Goal: Task Accomplishment & Management: Manage account settings

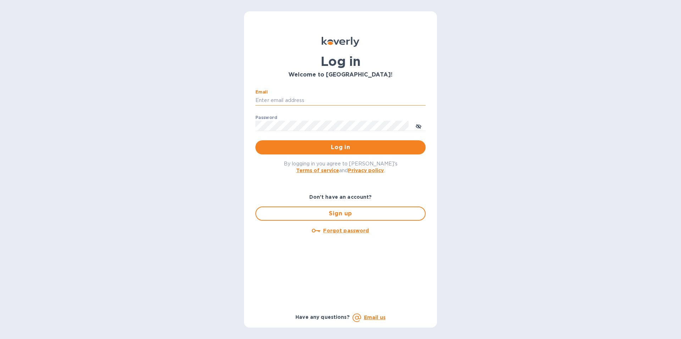
click at [290, 98] on input "Email" at bounding box center [340, 100] width 170 height 11
type input "[EMAIL_ADDRESS][DOMAIN_NAME]"
click at [322, 146] on span "Log in" at bounding box center [340, 147] width 159 height 9
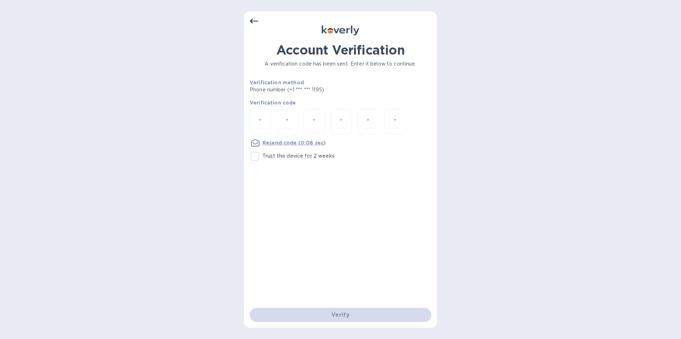
click at [256, 160] on input "Trust this device for 2 weeks" at bounding box center [254, 156] width 15 height 15
checkbox input "true"
click at [261, 124] on input "number" at bounding box center [260, 121] width 9 height 13
type input "1"
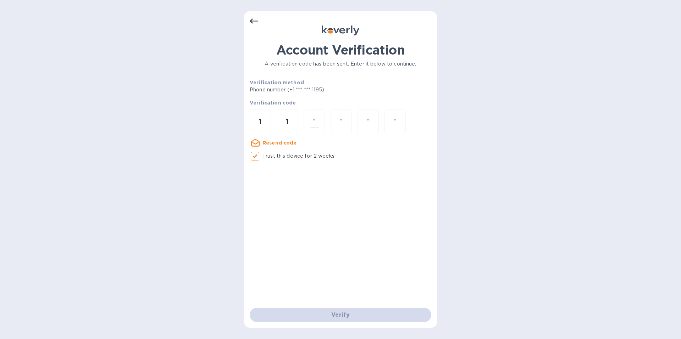
type input "3"
type input "2"
type input "7"
type input "3"
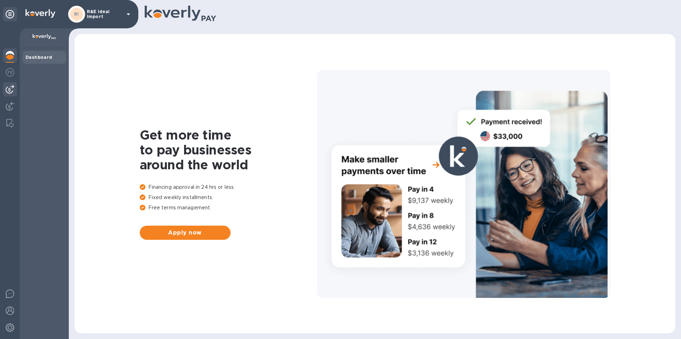
click at [8, 88] on img at bounding box center [10, 89] width 9 height 9
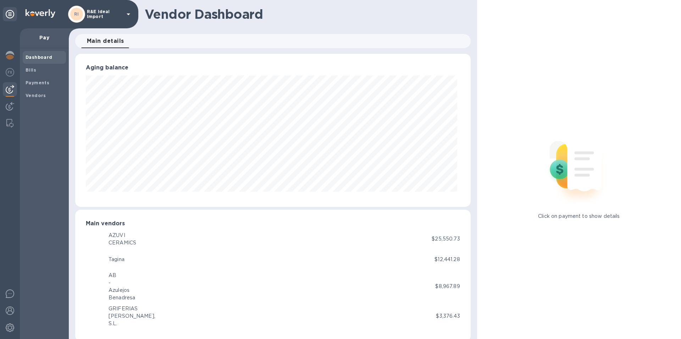
scroll to position [153, 392]
click at [8, 73] on img at bounding box center [10, 72] width 9 height 9
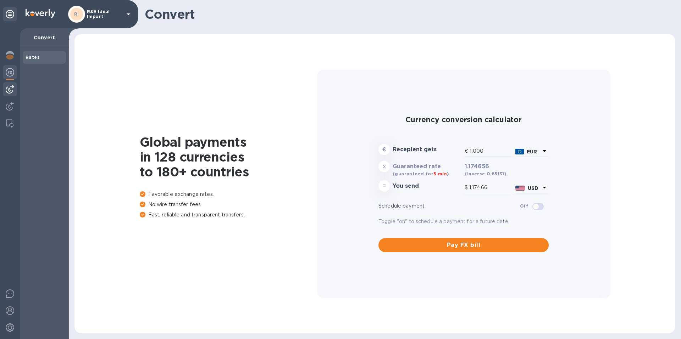
click at [9, 87] on img at bounding box center [10, 89] width 9 height 9
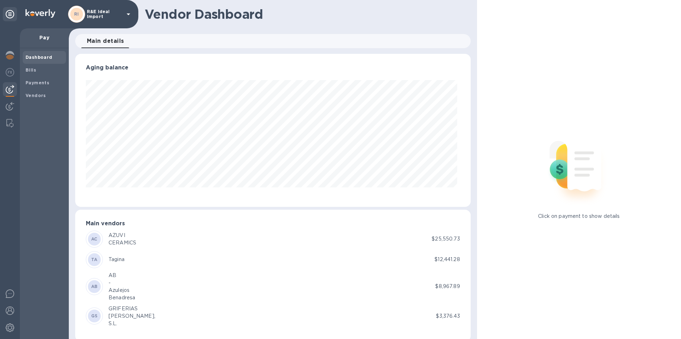
scroll to position [153, 392]
click at [126, 16] on icon at bounding box center [128, 14] width 9 height 9
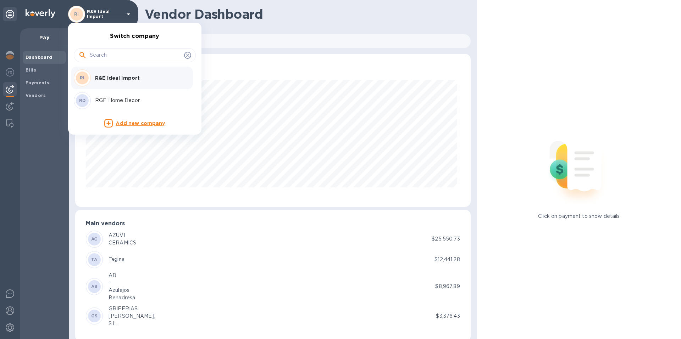
click at [111, 100] on p "RGF Home Decor" at bounding box center [139, 100] width 89 height 7
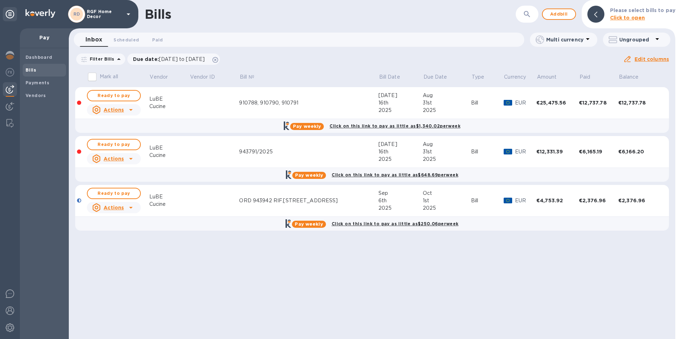
click at [626, 102] on div "€12,737.78" at bounding box center [639, 102] width 43 height 7
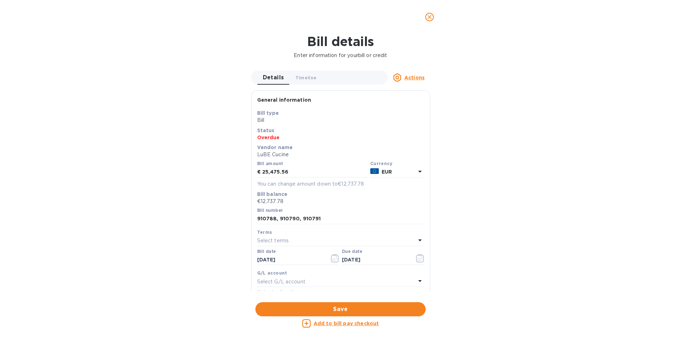
click at [502, 144] on div "Bill details Enter information for your bill or credit Details 0 Timeline 0 Act…" at bounding box center [340, 186] width 681 height 305
click at [433, 19] on icon "close" at bounding box center [429, 16] width 7 height 7
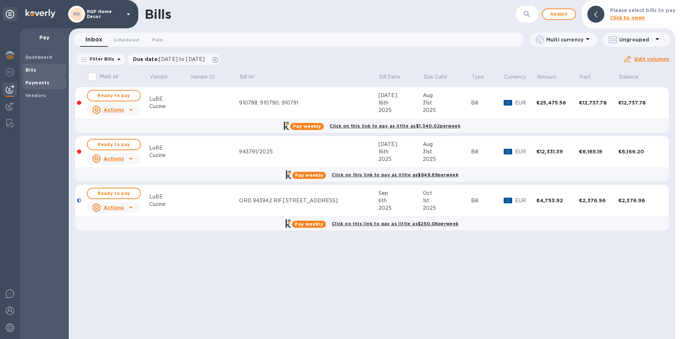
click at [39, 82] on b "Payments" at bounding box center [38, 82] width 24 height 5
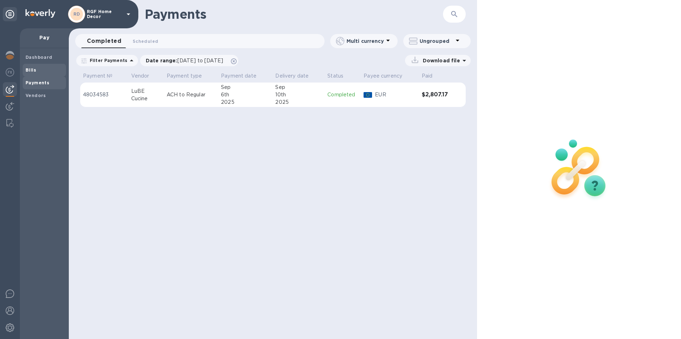
click at [34, 69] on b "Bills" at bounding box center [31, 69] width 11 height 5
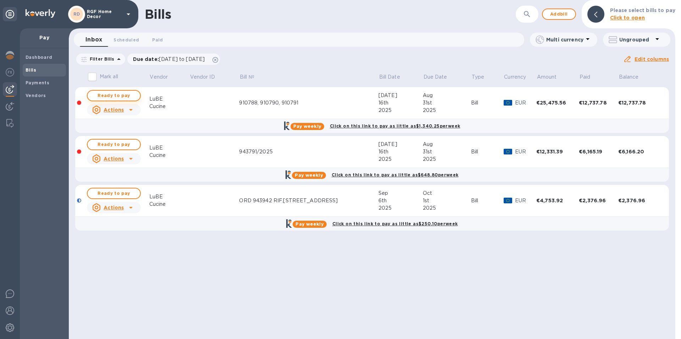
click at [111, 96] on span "Ready to pay" at bounding box center [113, 95] width 41 height 9
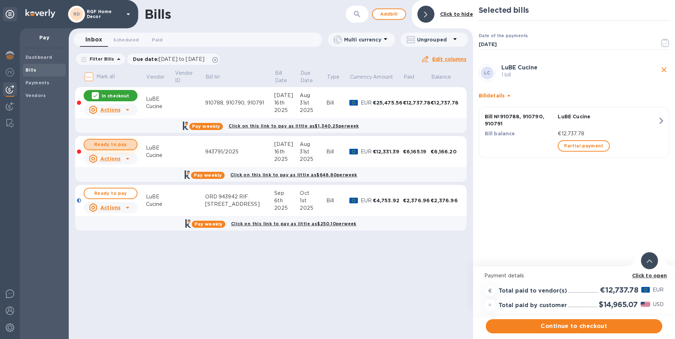
click at [109, 144] on span "Ready to pay" at bounding box center [110, 144] width 41 height 9
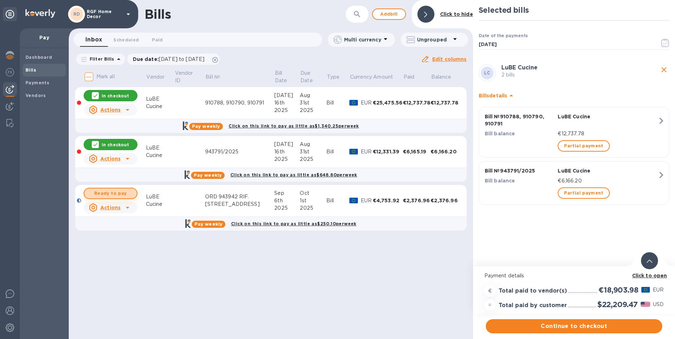
click at [103, 193] on span "Ready to pay" at bounding box center [110, 193] width 41 height 9
checkbox input "true"
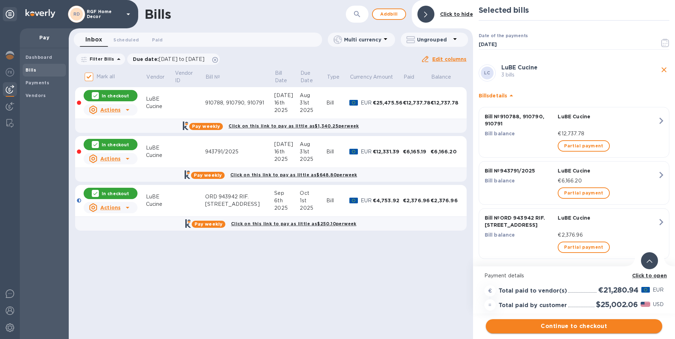
click at [569, 326] on span "Continue to checkout" at bounding box center [574, 326] width 165 height 9
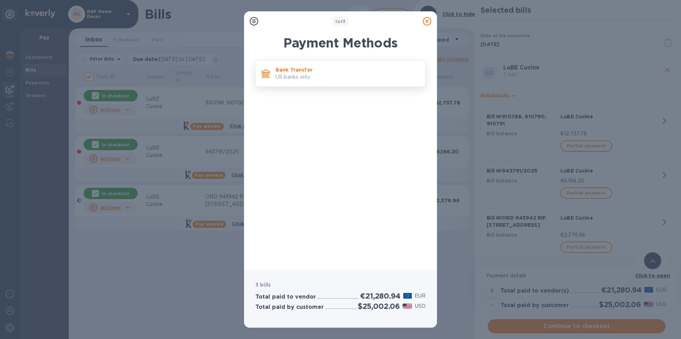
click at [296, 75] on p "US banks only." at bounding box center [347, 76] width 144 height 7
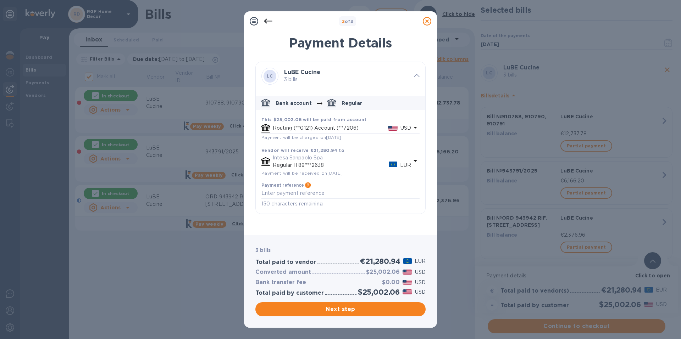
click at [307, 129] on p "Routing (**0121) Account (**7206)" at bounding box center [330, 127] width 115 height 7
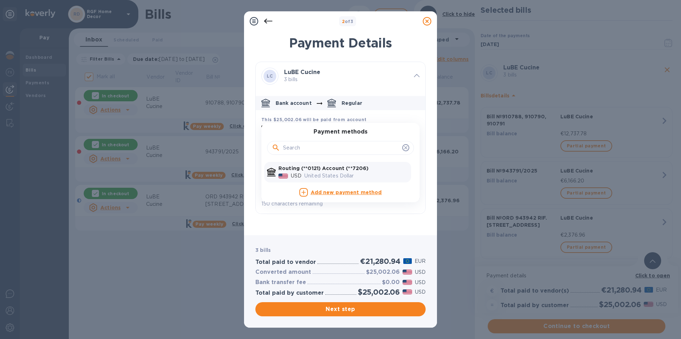
click at [333, 169] on b "Routing (**0121) Account (**7206)" at bounding box center [323, 169] width 90 height 6
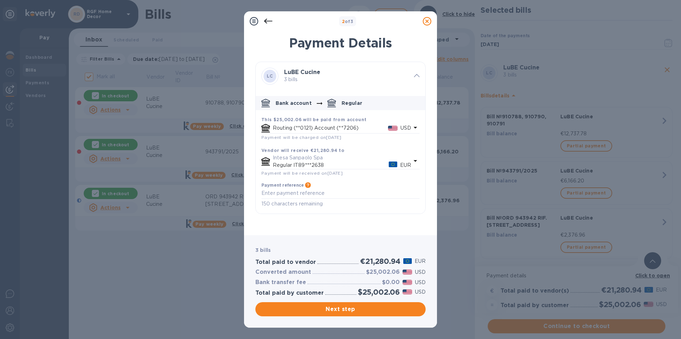
click at [330, 129] on p "Routing (**0121) Account (**7206)" at bounding box center [330, 127] width 115 height 7
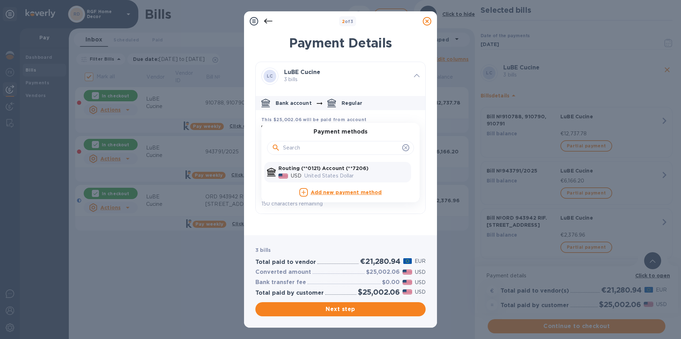
click at [335, 148] on input "default-method" at bounding box center [341, 148] width 116 height 11
type input "r"
type input "3806"
drag, startPoint x: 335, startPoint y: 148, endPoint x: 192, endPoint y: 127, distance: 144.0
click at [192, 127] on div "2 of 3 Payment Details LC LuBE Cucine 3 bills Bank account Regular This $25,002…" at bounding box center [340, 169] width 681 height 339
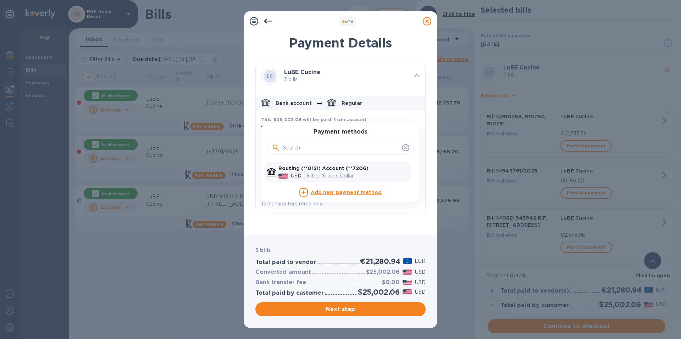
click at [348, 171] on div "United States Dollar" at bounding box center [356, 176] width 107 height 10
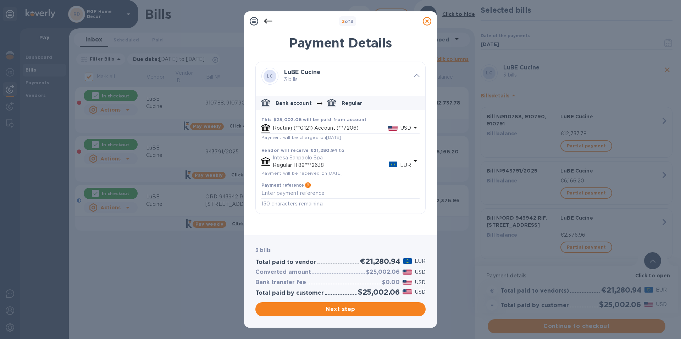
click at [427, 23] on icon at bounding box center [427, 21] width 9 height 9
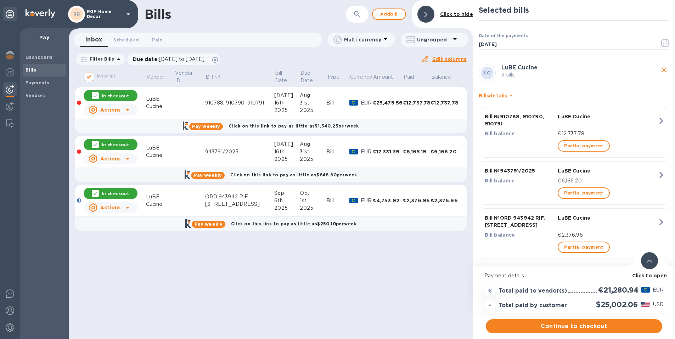
click at [129, 14] on icon at bounding box center [129, 14] width 4 height 2
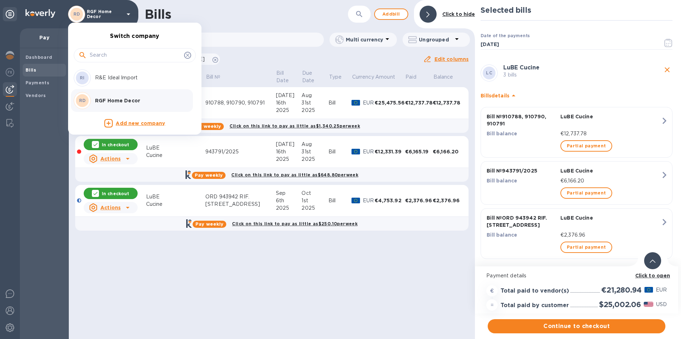
click at [116, 78] on p "R&E Ideal Import" at bounding box center [139, 77] width 89 height 7
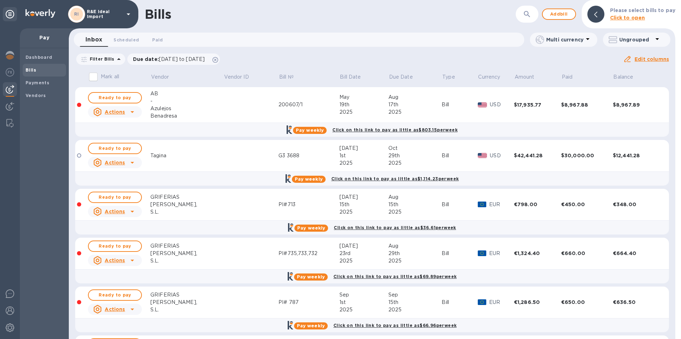
click at [34, 69] on b "Bills" at bounding box center [31, 69] width 11 height 5
click at [113, 198] on span "Ready to pay" at bounding box center [114, 197] width 41 height 9
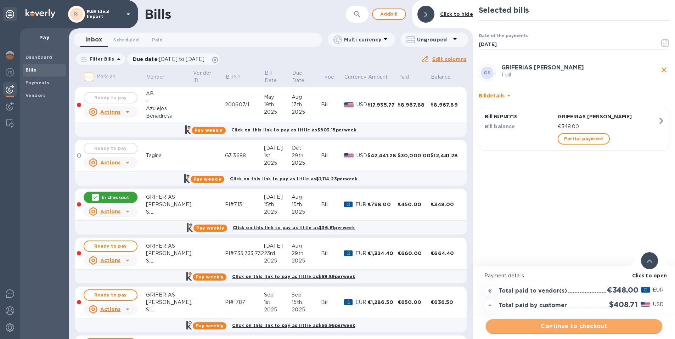
click at [556, 325] on span "Continue to checkout" at bounding box center [574, 326] width 165 height 9
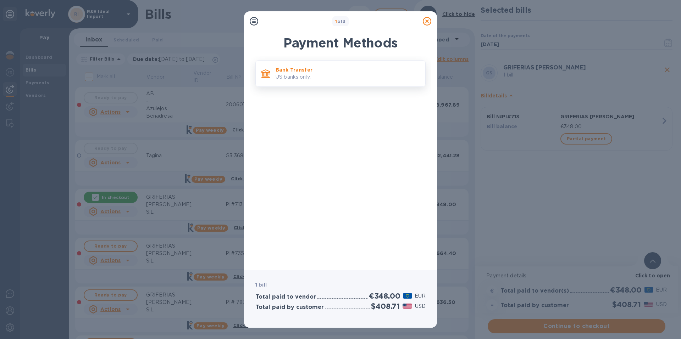
click at [284, 73] on p "Bank Transfer" at bounding box center [347, 69] width 144 height 7
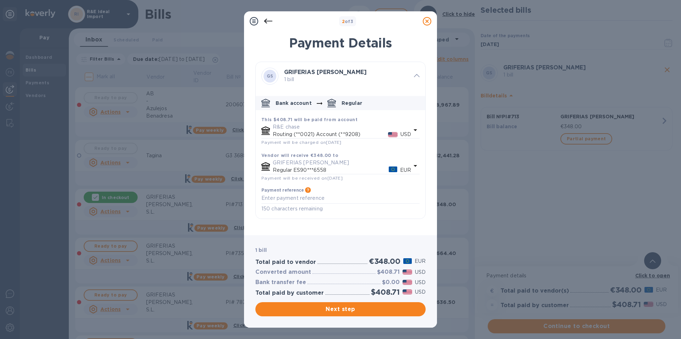
click at [426, 21] on icon at bounding box center [427, 21] width 9 height 9
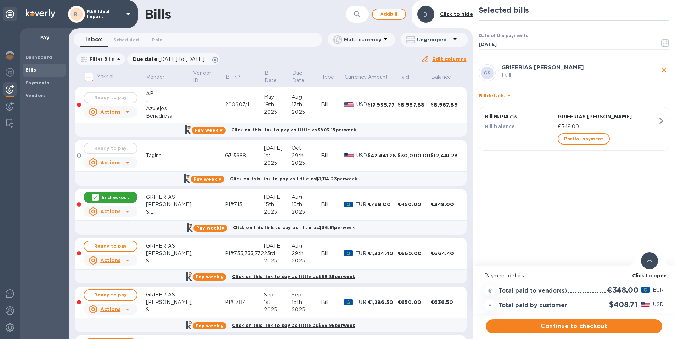
click at [128, 17] on icon at bounding box center [128, 14] width 9 height 9
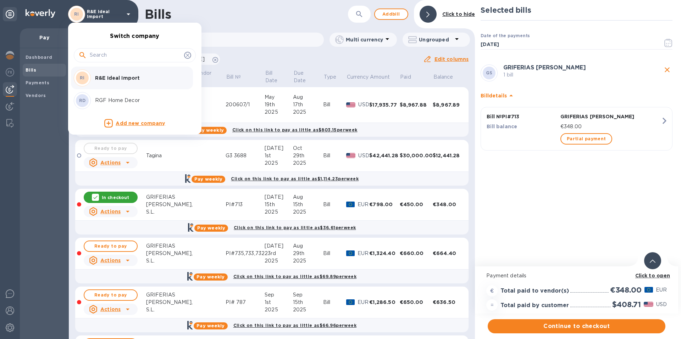
click at [104, 103] on p "RGF Home Decor" at bounding box center [139, 100] width 89 height 7
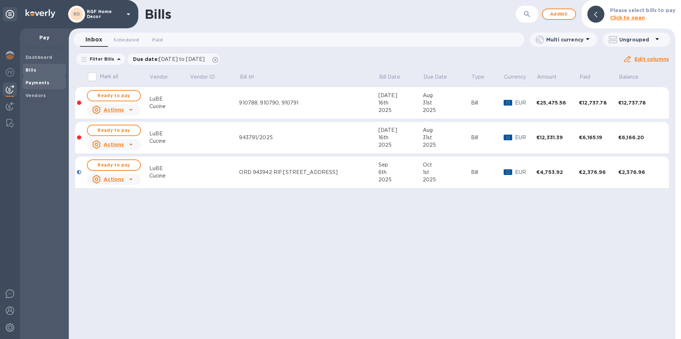
click at [29, 82] on b "Payments" at bounding box center [38, 82] width 24 height 5
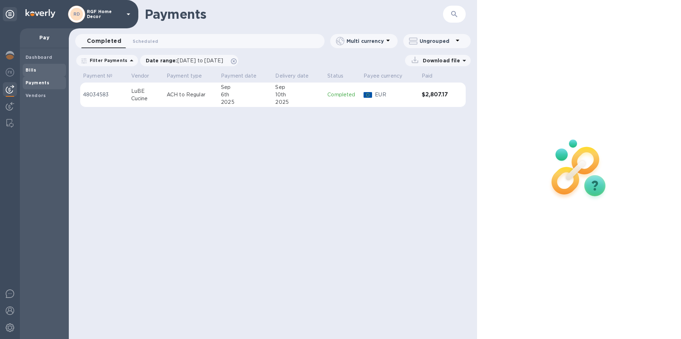
click at [37, 72] on span "Bills" at bounding box center [45, 70] width 38 height 7
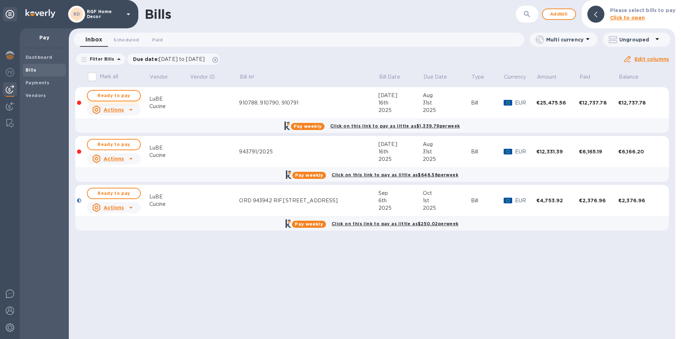
click at [115, 96] on span "Ready to pay" at bounding box center [113, 95] width 41 height 9
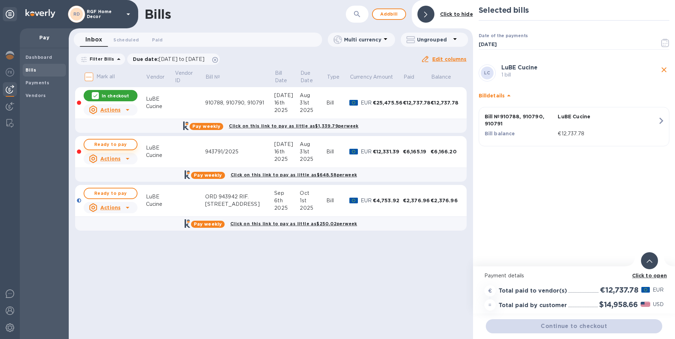
click at [110, 141] on span "Ready to pay" at bounding box center [110, 144] width 41 height 9
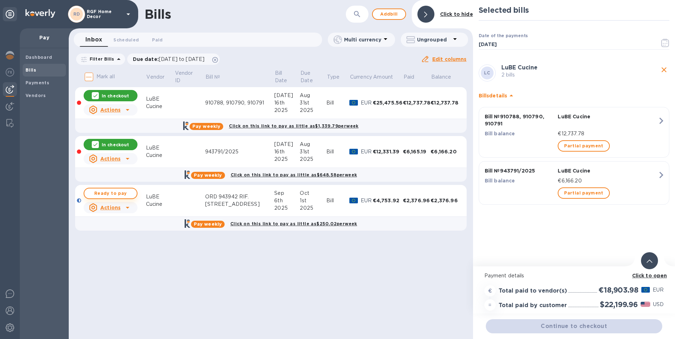
click at [107, 195] on span "Ready to pay" at bounding box center [110, 193] width 41 height 9
checkbox input "true"
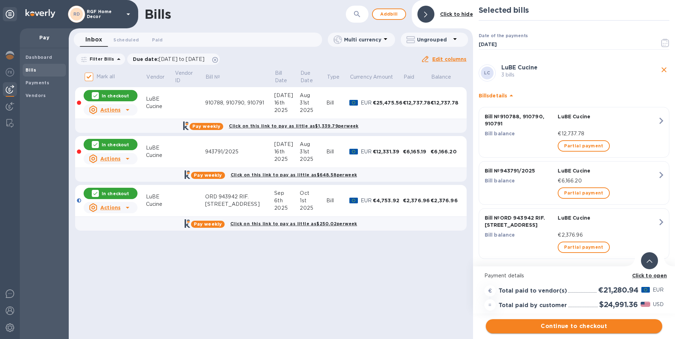
click at [571, 327] on span "Continue to checkout" at bounding box center [574, 326] width 165 height 9
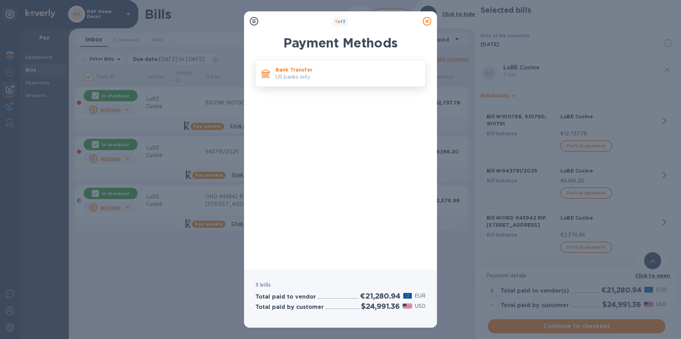
click at [286, 77] on p "US banks only." at bounding box center [347, 76] width 144 height 7
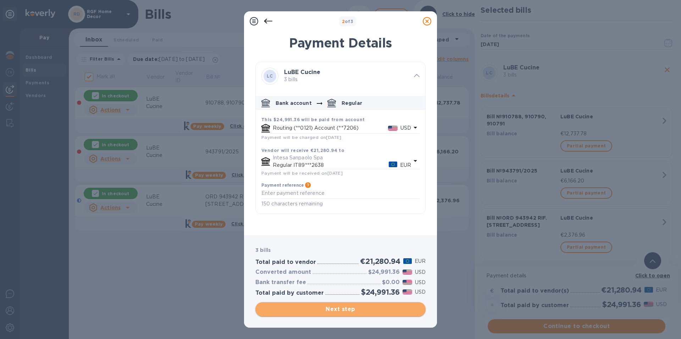
click at [358, 312] on span "Next step" at bounding box center [340, 309] width 159 height 9
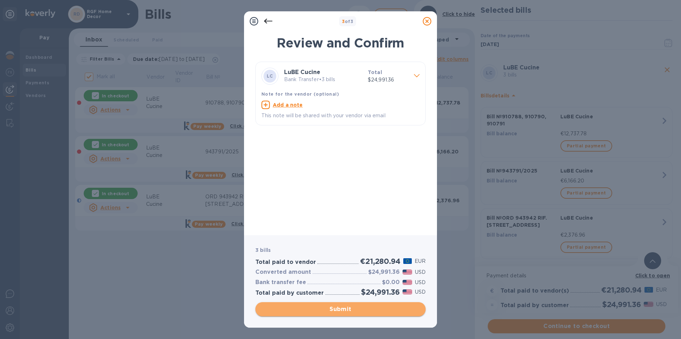
click at [339, 308] on span "Submit" at bounding box center [340, 309] width 159 height 9
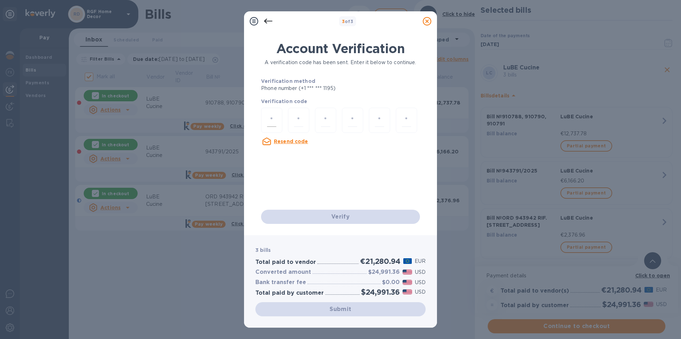
click at [269, 113] on div at bounding box center [271, 120] width 21 height 25
type input "5"
type input "0"
type input "9"
type input "2"
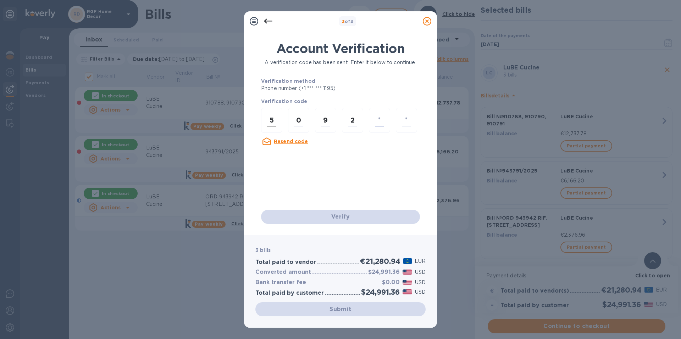
type input "4"
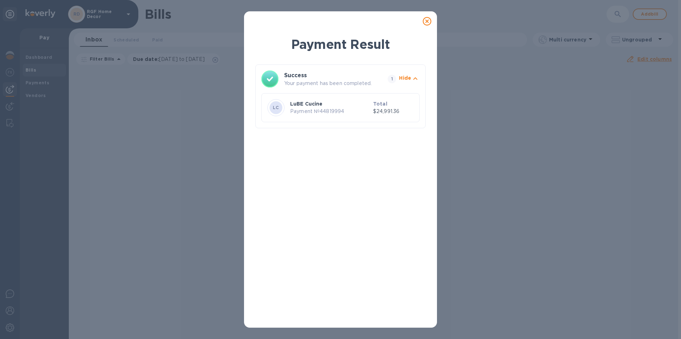
click at [428, 19] on icon at bounding box center [427, 21] width 9 height 9
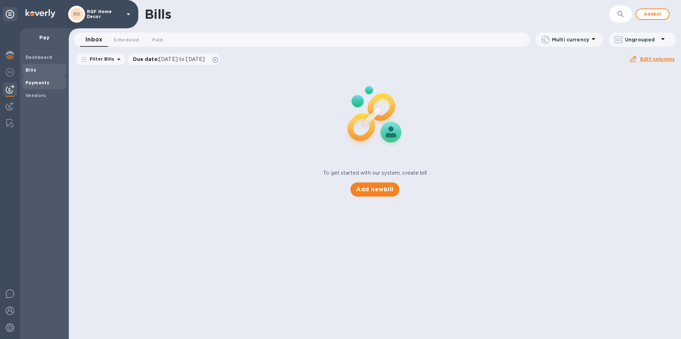
click at [37, 81] on b "Payments" at bounding box center [38, 82] width 24 height 5
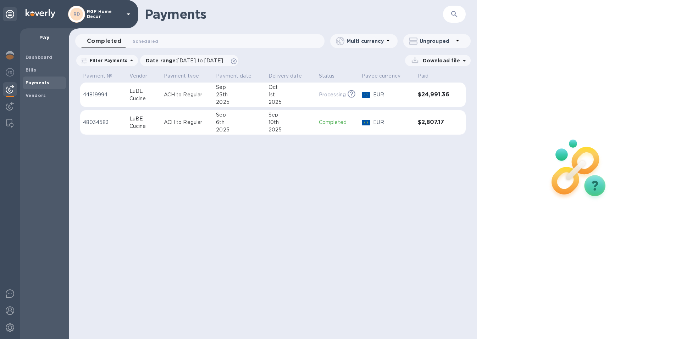
click at [165, 99] on td "ACH to Regular" at bounding box center [187, 95] width 52 height 25
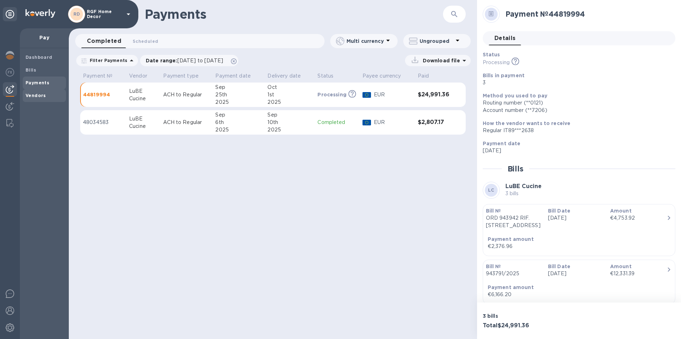
click at [35, 93] on b "Vendors" at bounding box center [36, 95] width 21 height 5
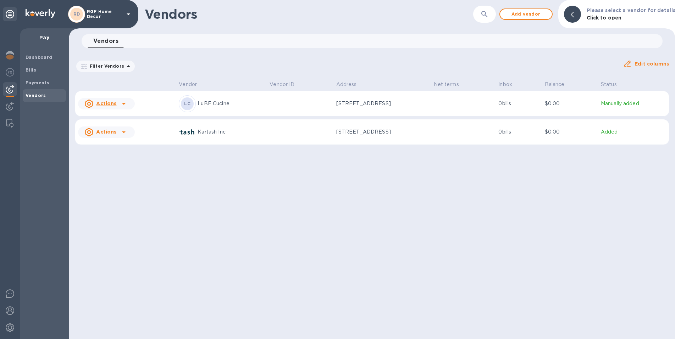
click at [143, 107] on td "Actions" at bounding box center [125, 104] width 101 height 26
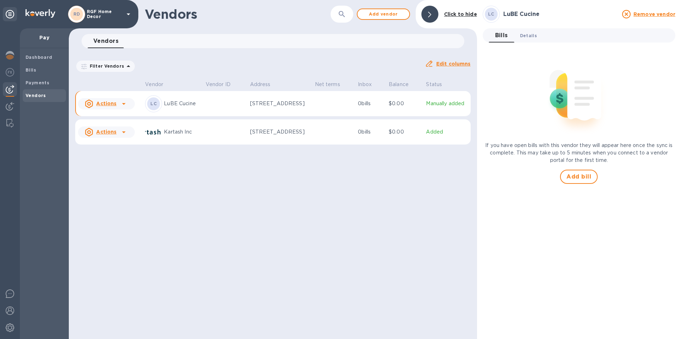
click at [530, 39] on span "Details 0" at bounding box center [528, 35] width 17 height 7
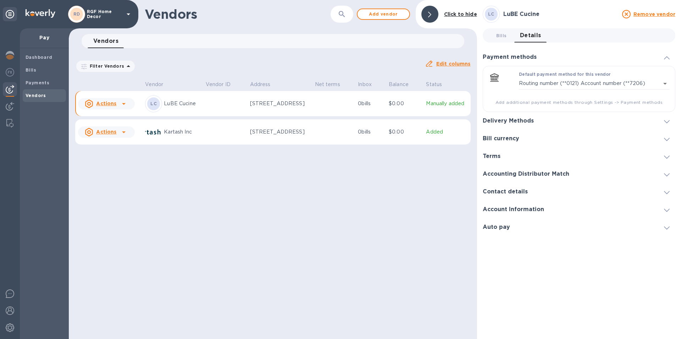
click at [525, 119] on h3 "Delivery Methods" at bounding box center [507, 121] width 51 height 7
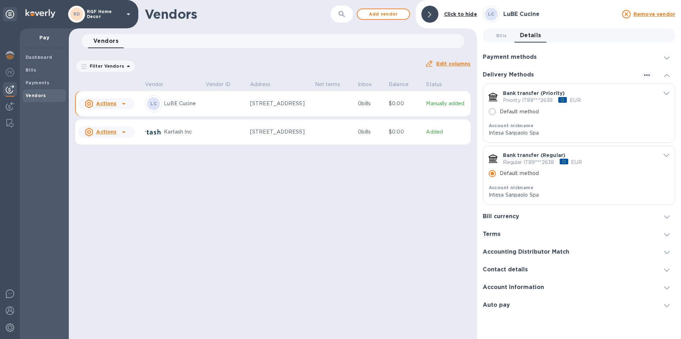
click at [666, 93] on icon "default-method" at bounding box center [666, 93] width 6 height 3
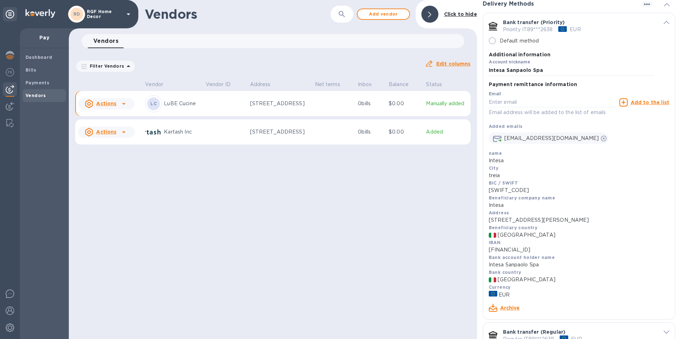
scroll to position [35, 0]
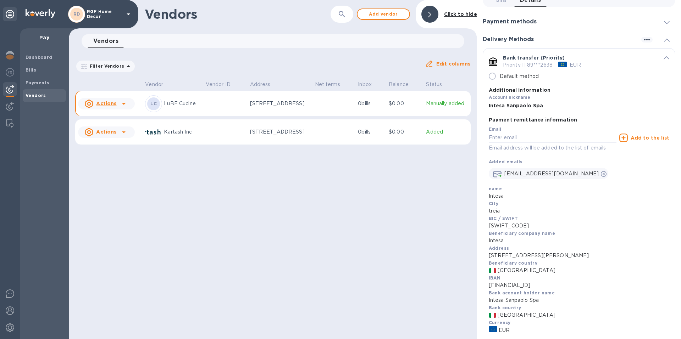
click at [665, 56] on span "default-method" at bounding box center [666, 57] width 6 height 7
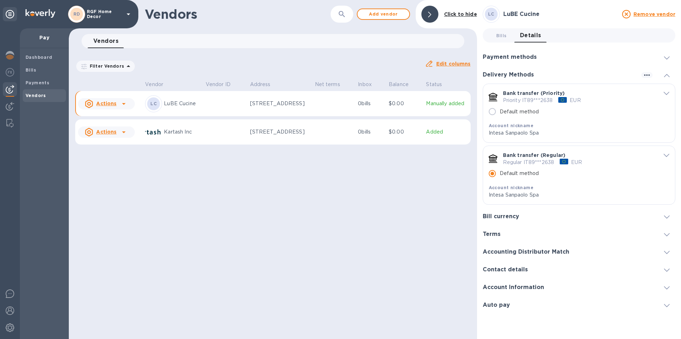
scroll to position [0, 0]
click at [666, 156] on icon "default-method" at bounding box center [666, 155] width 6 height 3
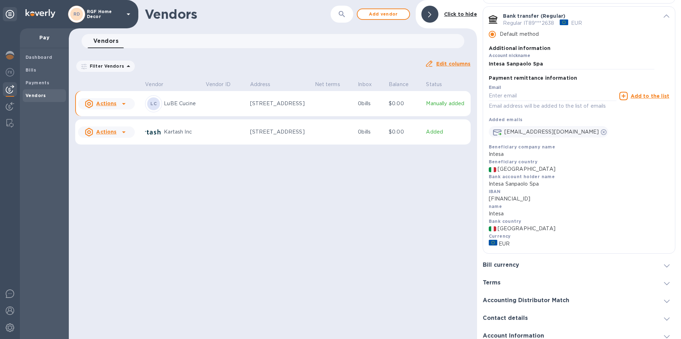
scroll to position [142, 0]
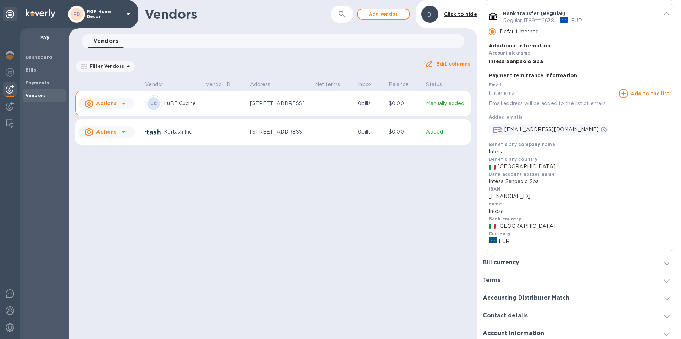
click at [127, 14] on icon at bounding box center [129, 14] width 4 height 2
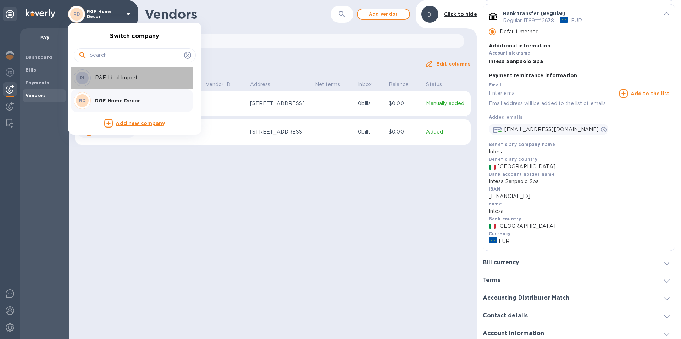
click at [119, 76] on p "R&E Ideal Import" at bounding box center [139, 77] width 89 height 7
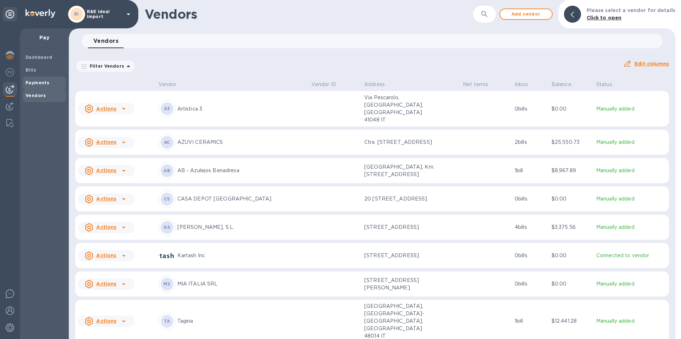
click at [35, 81] on b "Payments" at bounding box center [38, 82] width 24 height 5
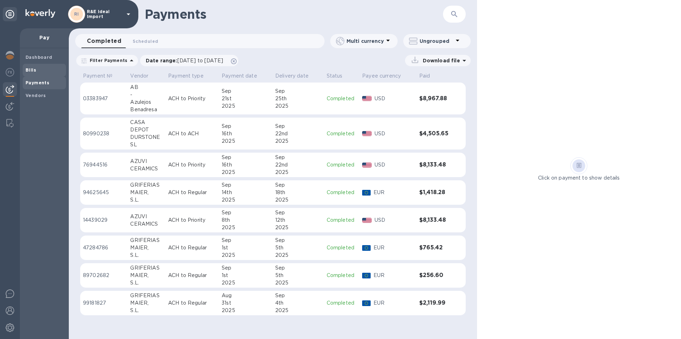
click at [35, 68] on b "Bills" at bounding box center [31, 69] width 11 height 5
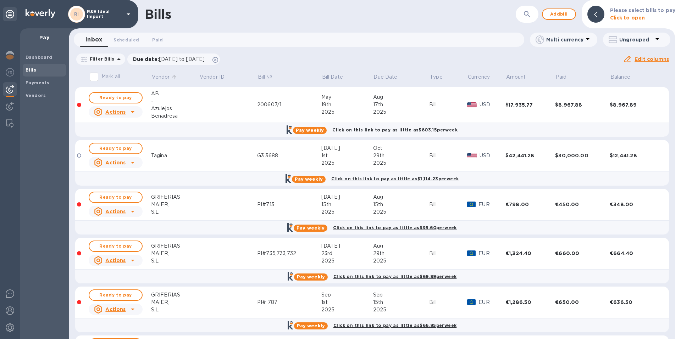
click at [166, 77] on p "Vendor" at bounding box center [161, 76] width 18 height 7
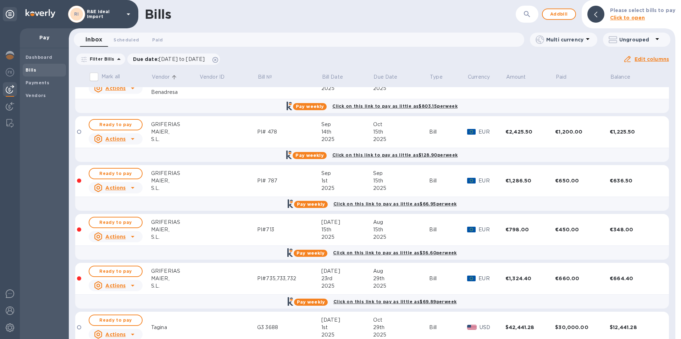
scroll to position [35, 0]
